Goal: Information Seeking & Learning: Check status

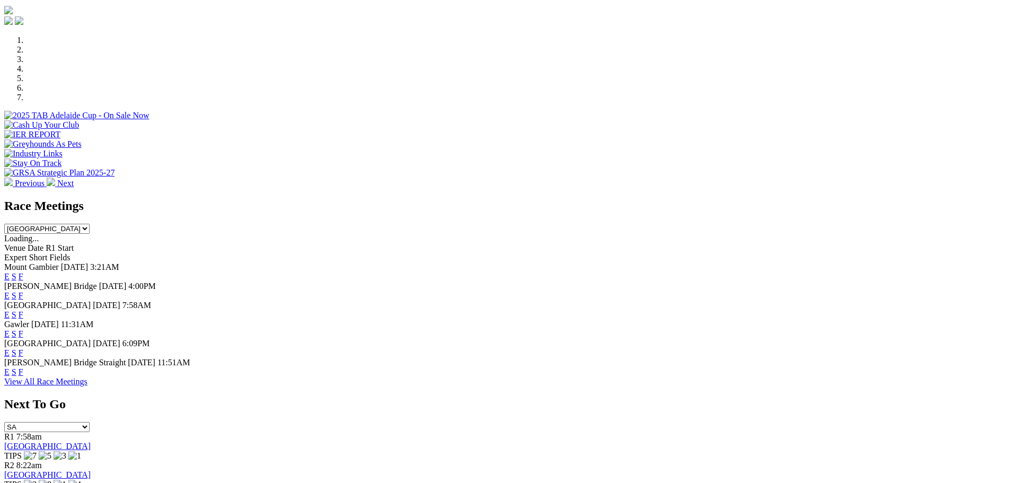
scroll to position [318, 0]
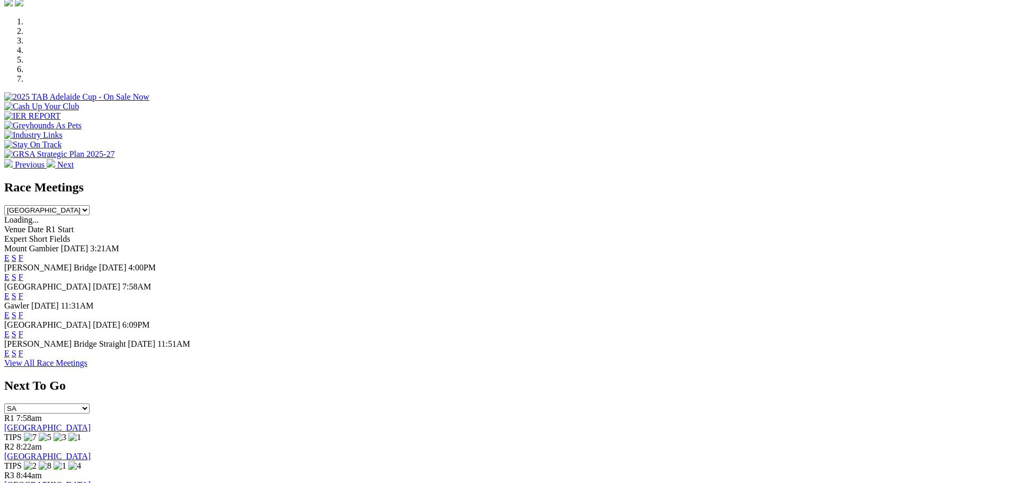
click at [23, 330] on link "F" at bounding box center [21, 334] width 5 height 9
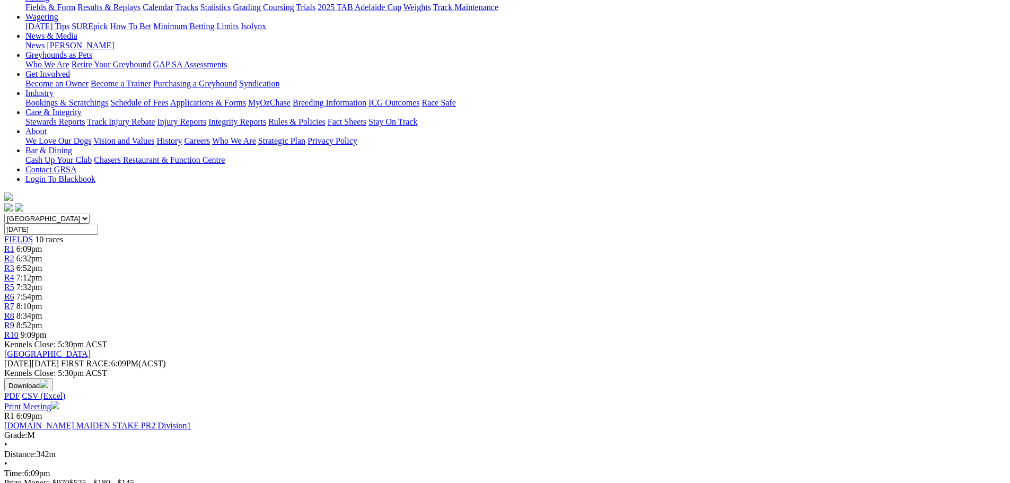
scroll to position [84, 0]
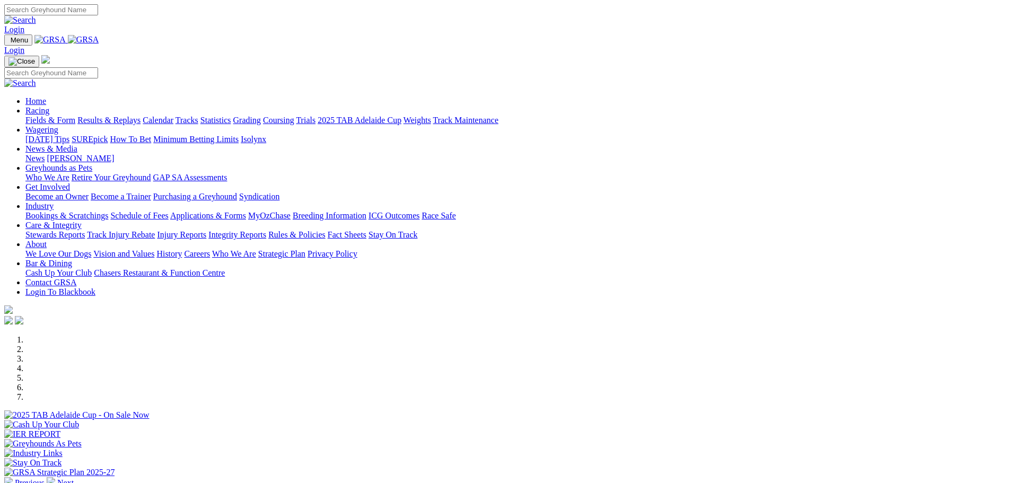
scroll to position [318, 0]
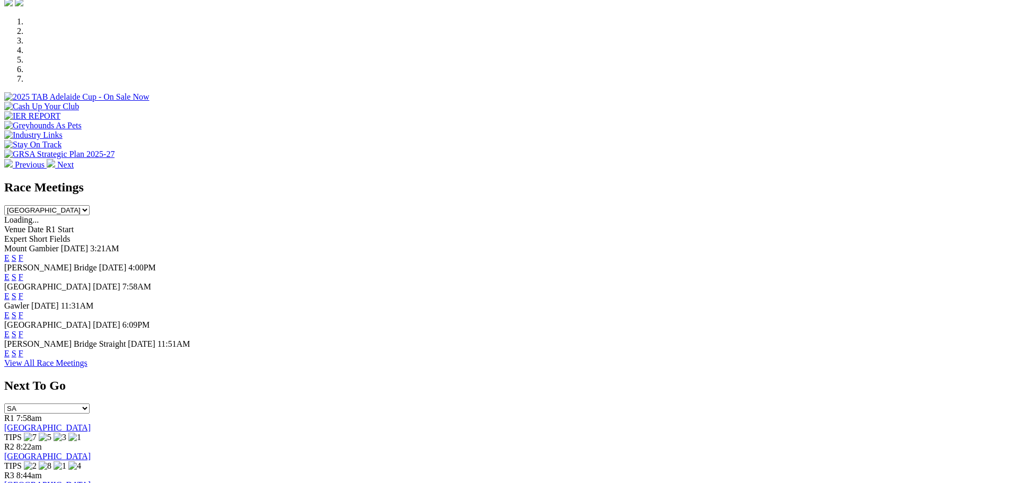
click at [23, 292] on link "F" at bounding box center [21, 296] width 5 height 9
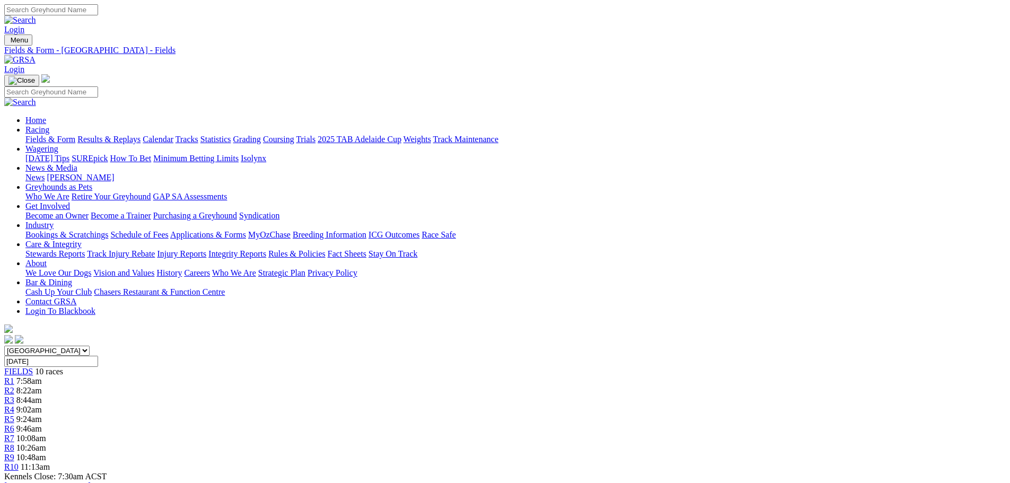
click at [141, 135] on link "Results & Replays" at bounding box center [108, 139] width 63 height 9
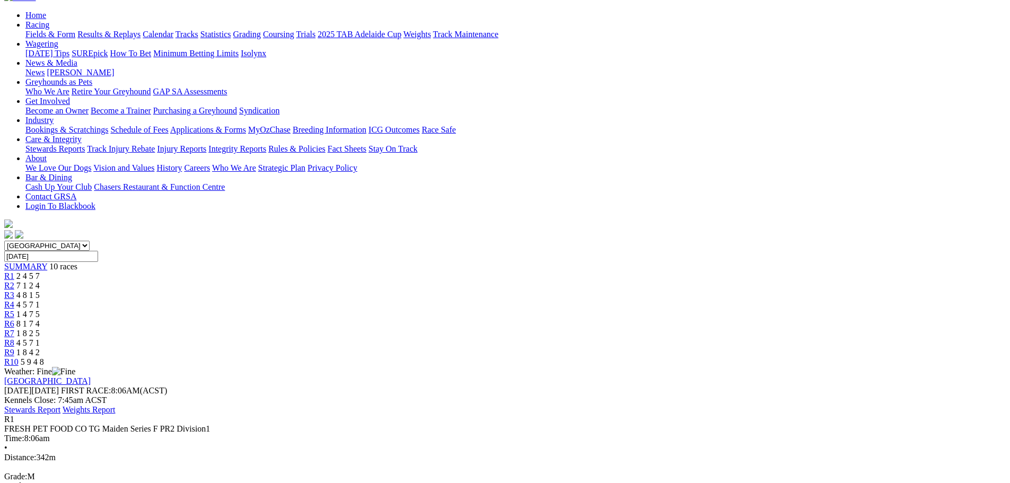
scroll to position [106, 0]
click at [14, 309] on span "R5" at bounding box center [9, 313] width 10 height 9
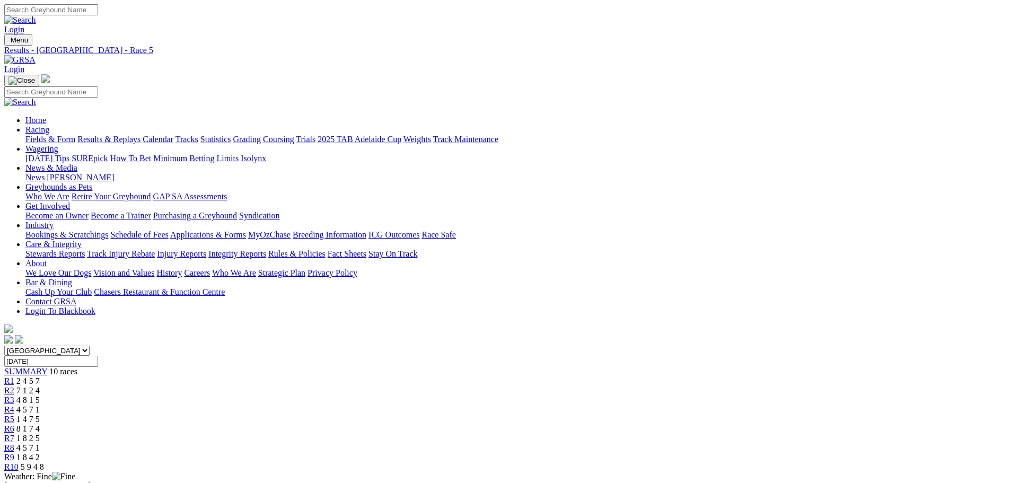
click at [635, 434] on div "R7 1 8 2 5" at bounding box center [505, 439] width 1002 height 10
click at [75, 135] on link "Fields & Form" at bounding box center [50, 139] width 50 height 9
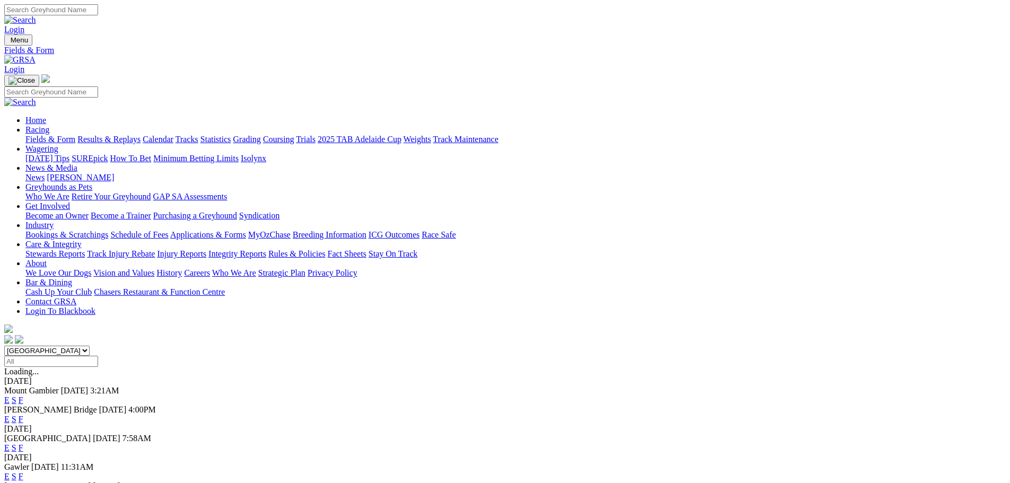
click at [23, 443] on link "F" at bounding box center [21, 447] width 5 height 9
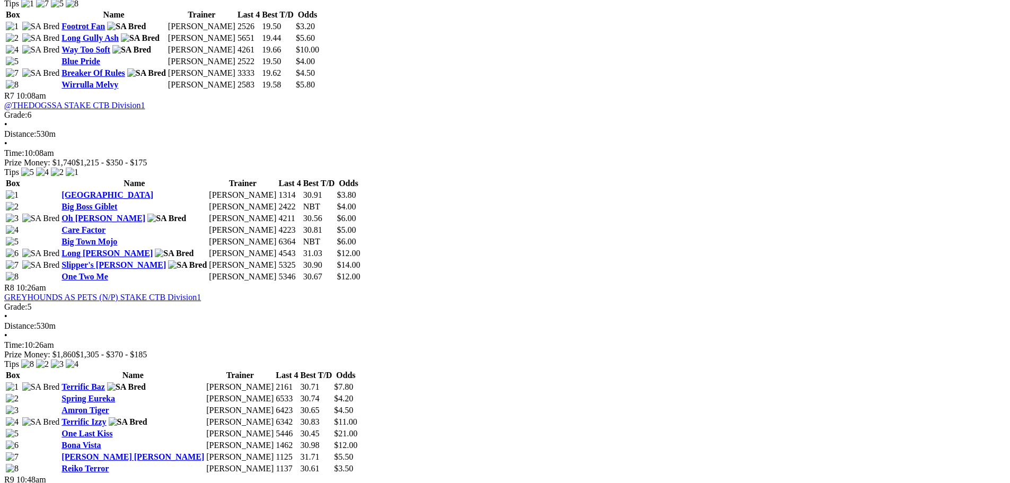
scroll to position [1506, 0]
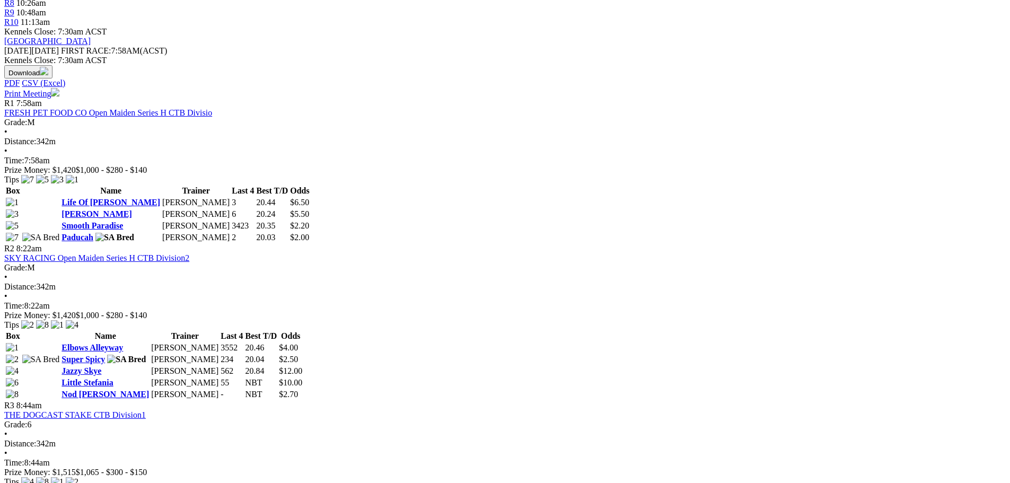
scroll to position [286, 0]
